Goal: Task Accomplishment & Management: Manage account settings

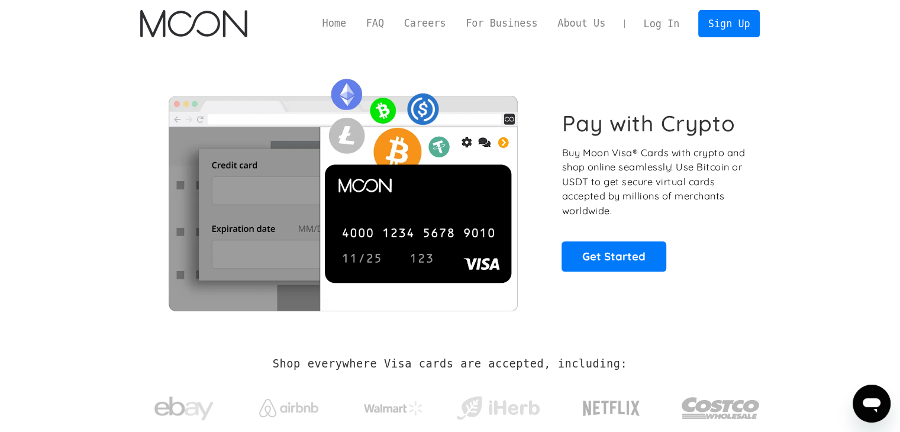
click at [659, 17] on link "Log In" at bounding box center [661, 24] width 56 height 26
